Goal: Find specific page/section: Locate a particular part of the current website

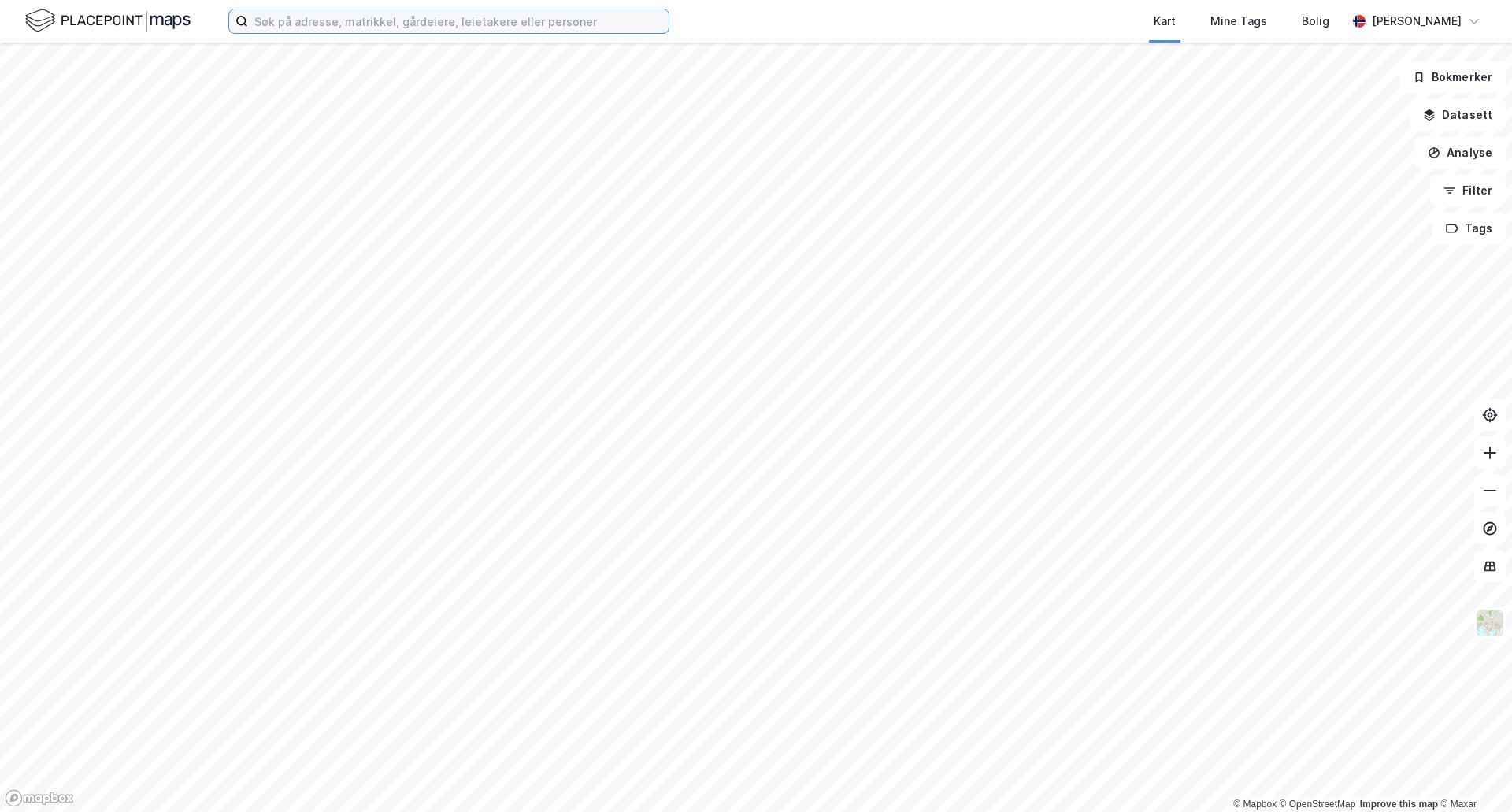
click at [305, 32] on input at bounding box center [458, 21] width 420 height 24
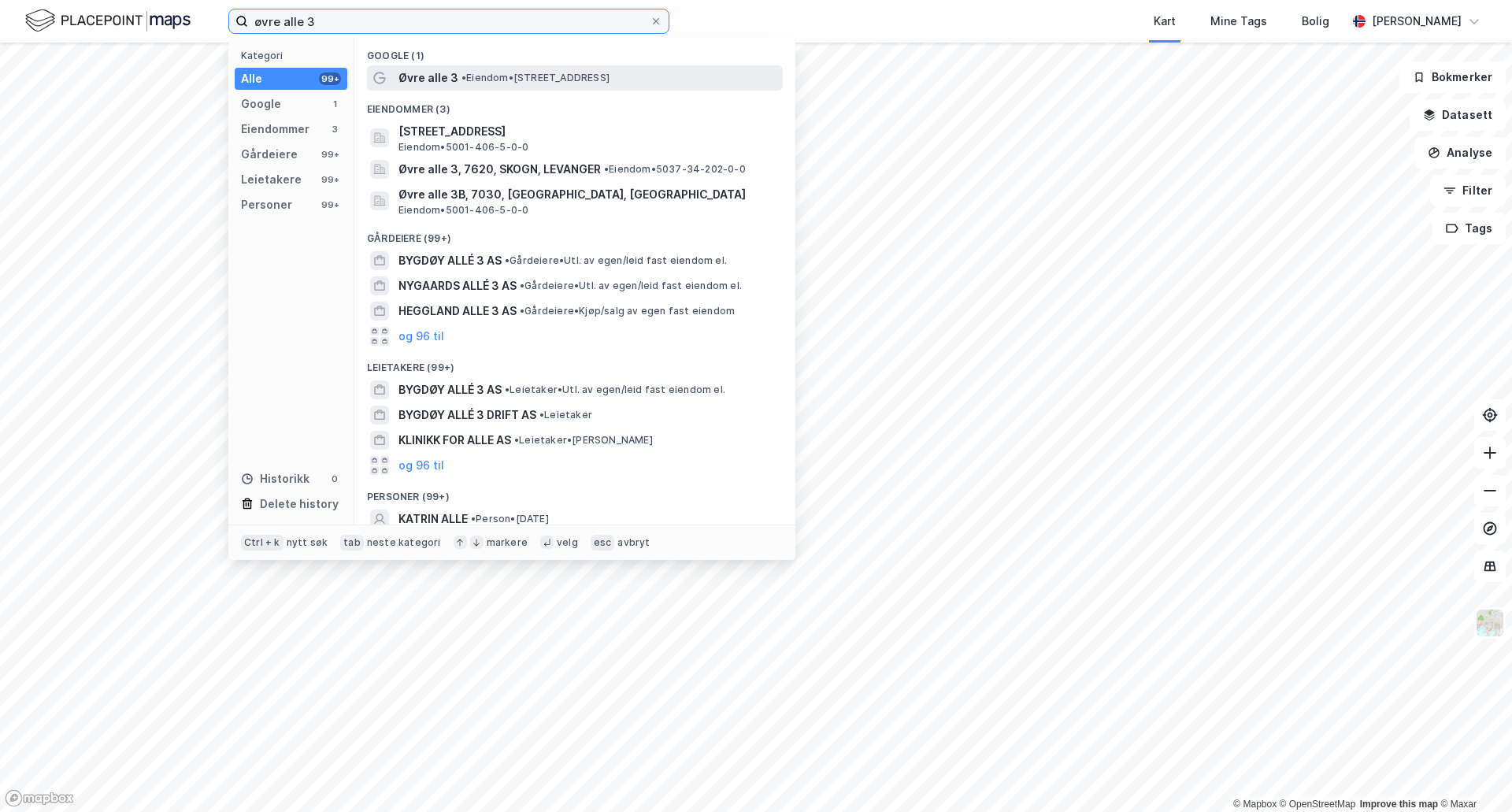
type input "øvre alle 3"
click at [446, 65] on div "Øvre alle 3 • Eiendom • [STREET_ADDRESS]" at bounding box center [575, 78] width 416 height 25
